Goal: Task Accomplishment & Management: Manage account settings

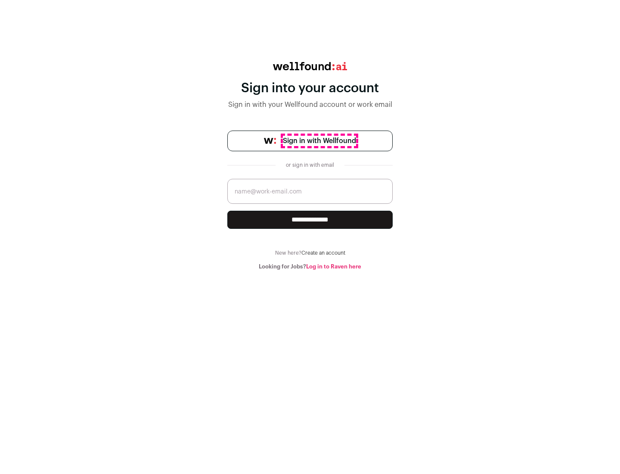
click at [319, 141] on span "Sign in with Wellfound" at bounding box center [319, 141] width 73 height 10
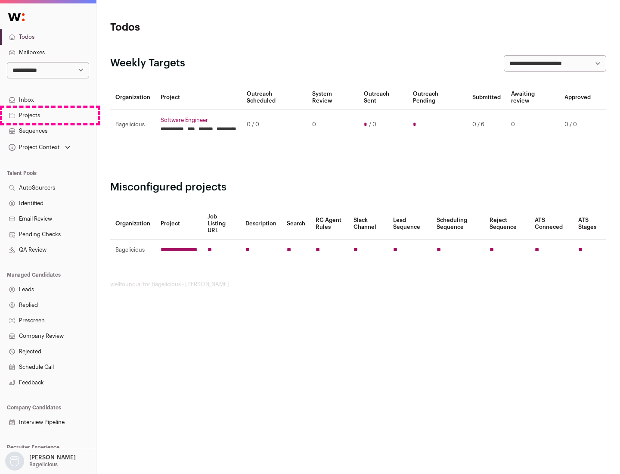
click at [48, 115] on link "Projects" at bounding box center [48, 116] width 96 height 16
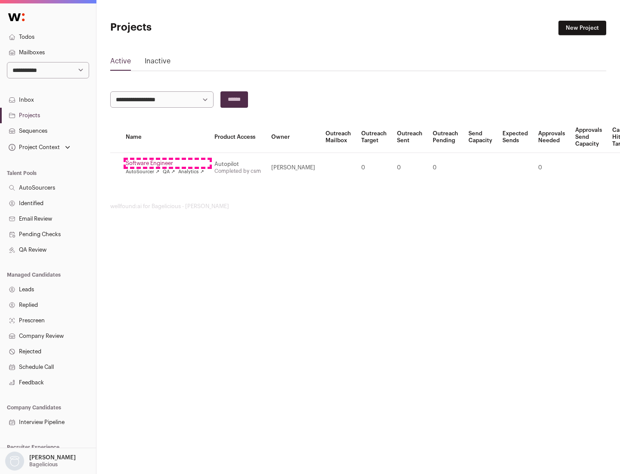
click at [168, 163] on link "Software Engineer" at bounding box center [165, 163] width 78 height 7
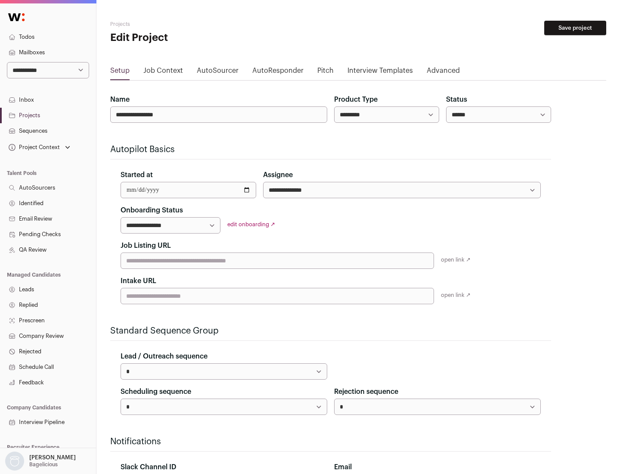
click at [575, 28] on button "Save project" at bounding box center [575, 28] width 62 height 15
